Goal: Register for event/course

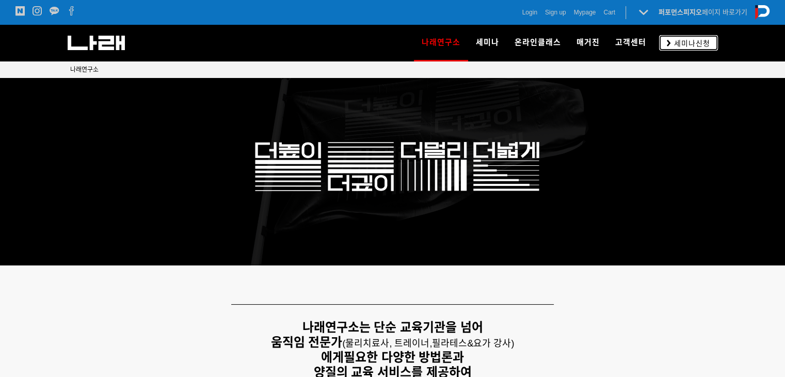
click at [687, 44] on span "세미나신청" at bounding box center [690, 43] width 39 height 10
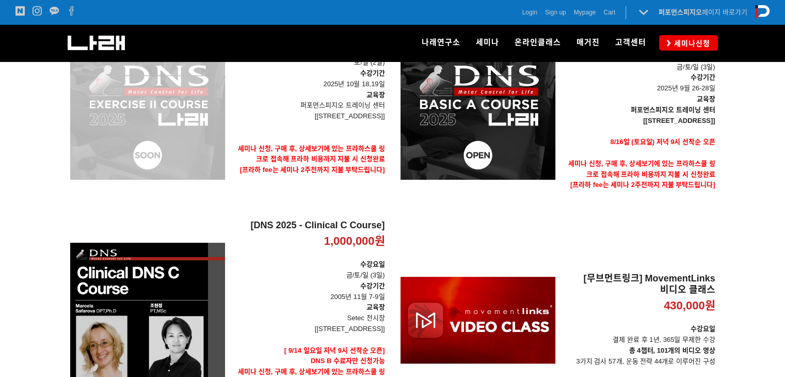
scroll to position [206, 0]
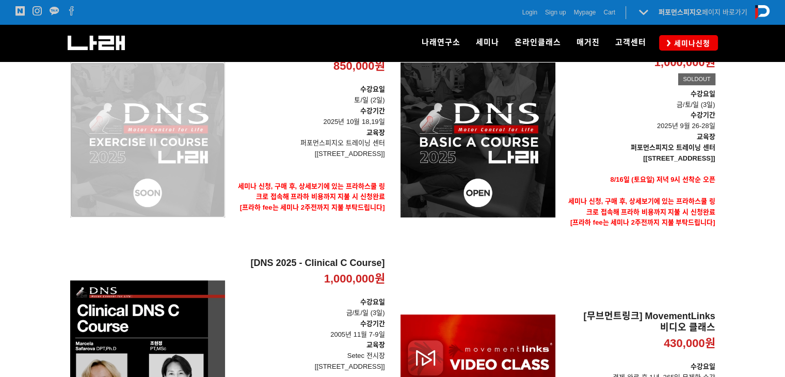
click at [201, 139] on div "[DNS Exercise II Course 2025] 850,000원 TIME SALE" at bounding box center [147, 140] width 155 height 220
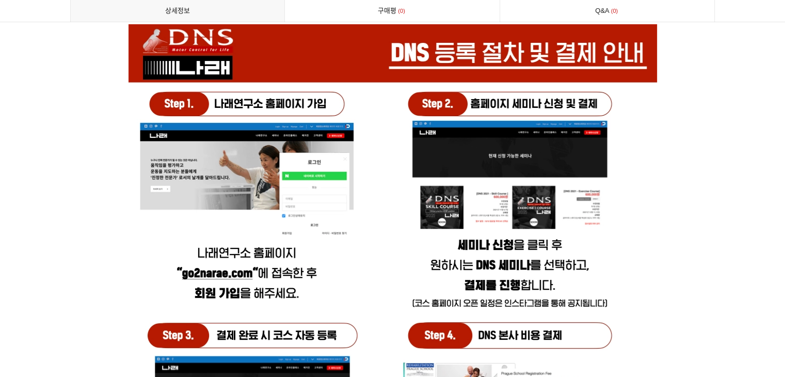
scroll to position [3922, 0]
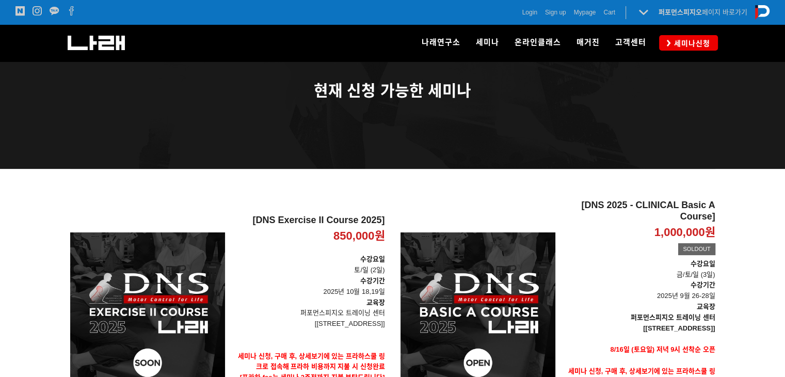
scroll to position [52, 0]
